Goal: Task Accomplishment & Management: Manage account settings

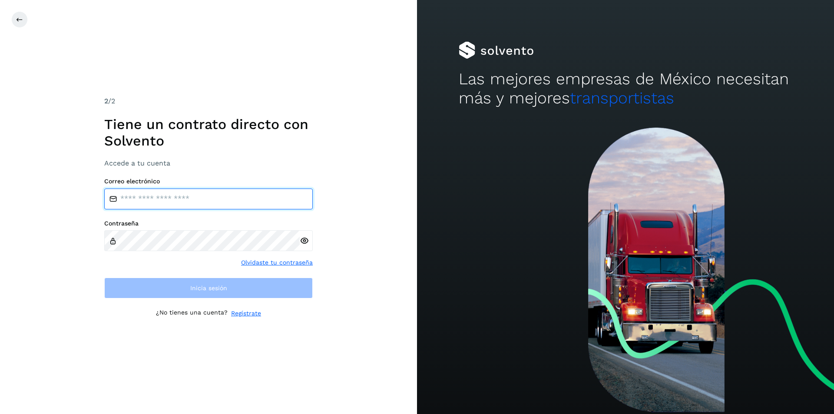
type input "**********"
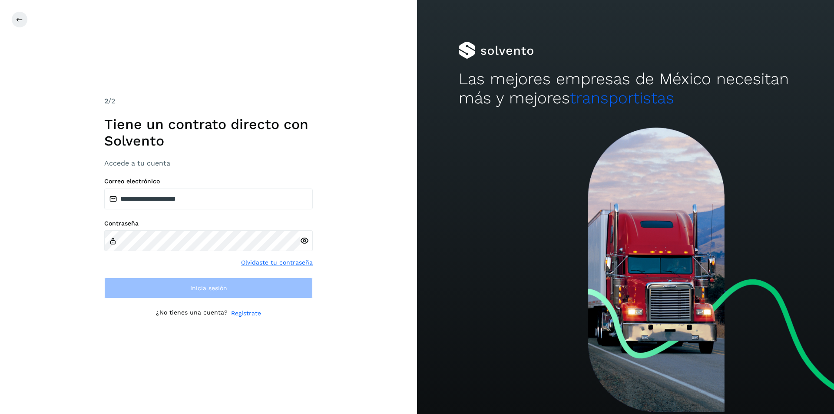
click at [599, 51] on div at bounding box center [626, 50] width 334 height 17
